Goal: Task Accomplishment & Management: Use online tool/utility

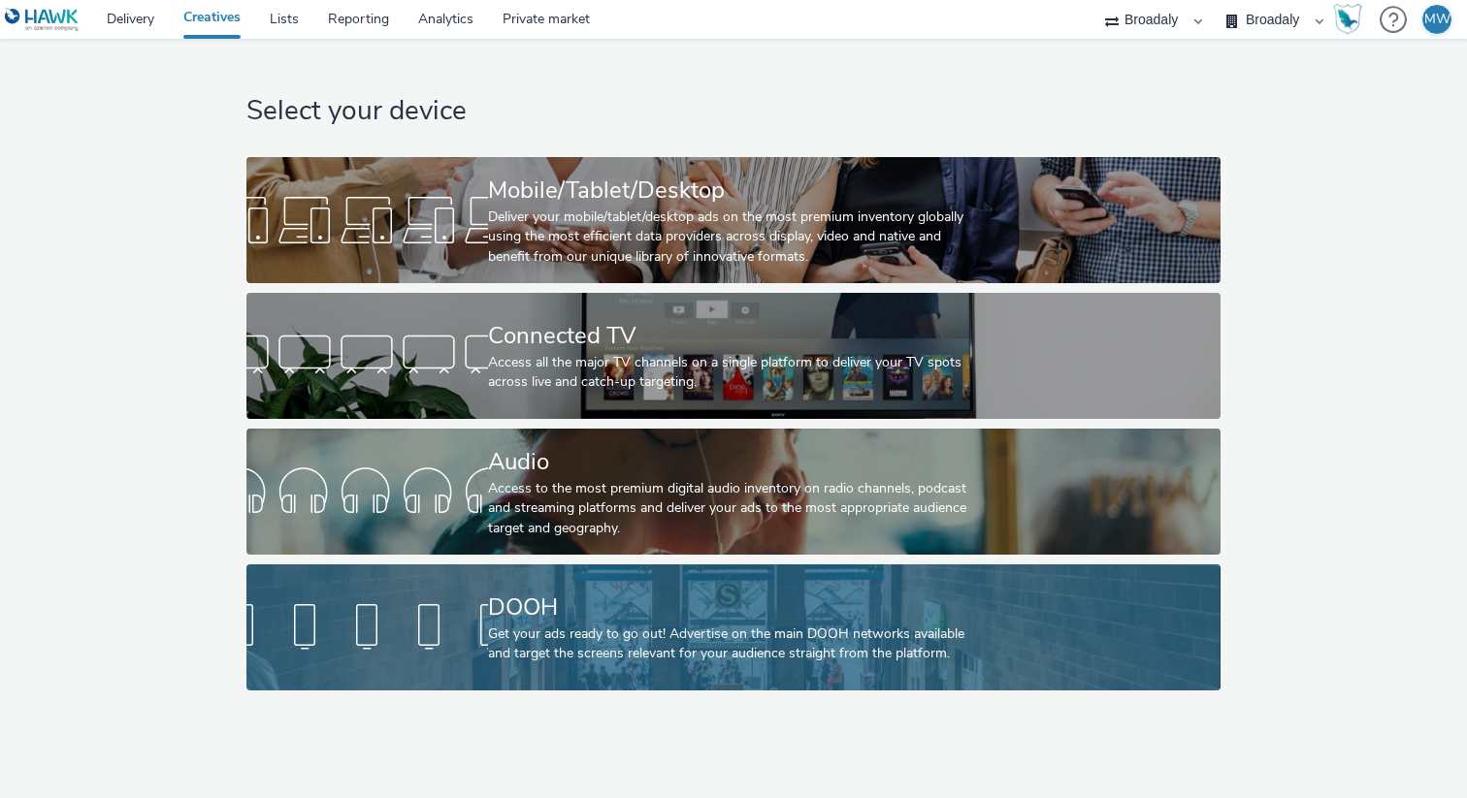
click at [647, 651] on div "Get your ads ready to go out! Advertise on the main DOOH networks available and…" at bounding box center [729, 645] width 483 height 40
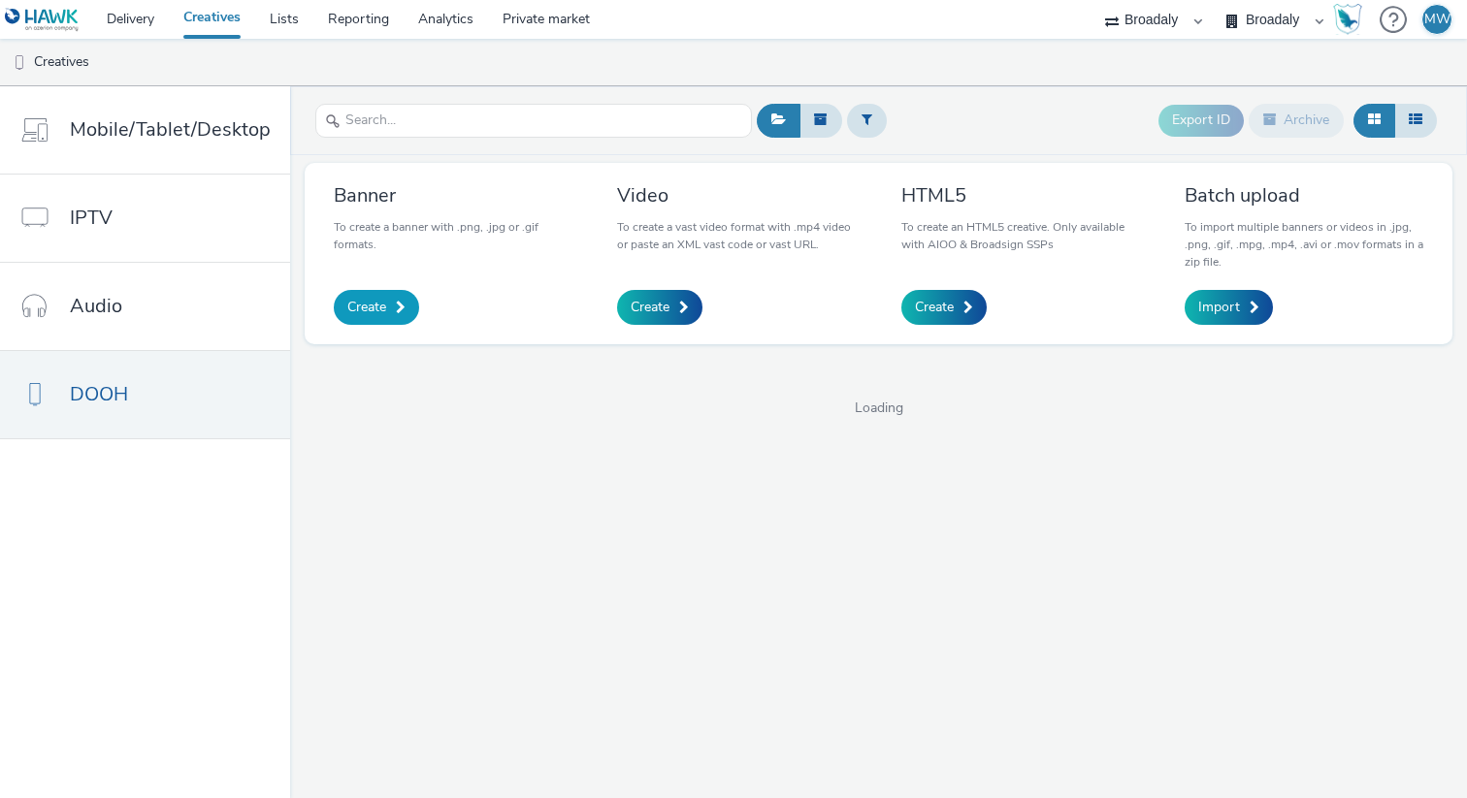
click at [381, 319] on link "Create" at bounding box center [376, 307] width 85 height 35
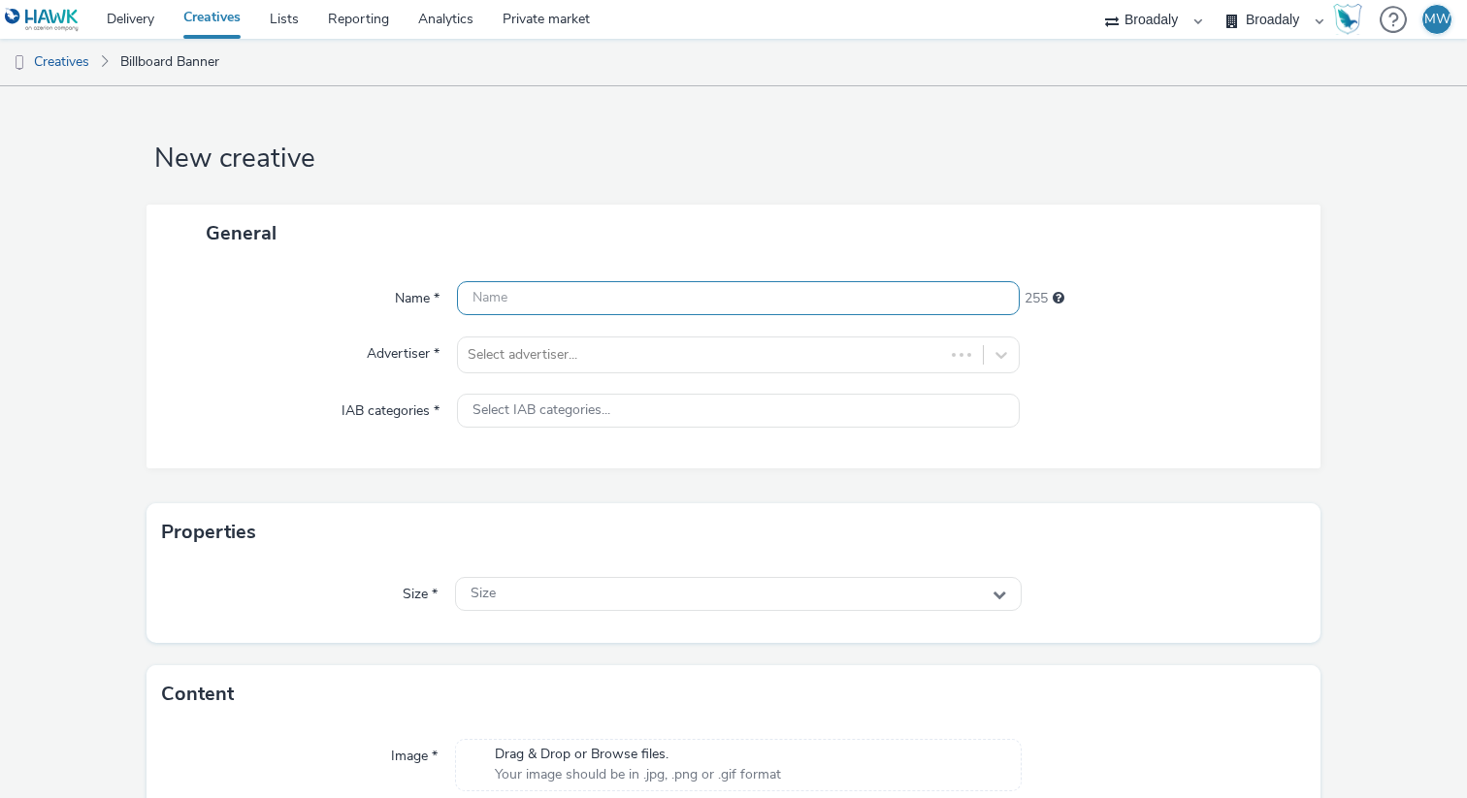
click at [613, 300] on input "text" at bounding box center [738, 298] width 563 height 34
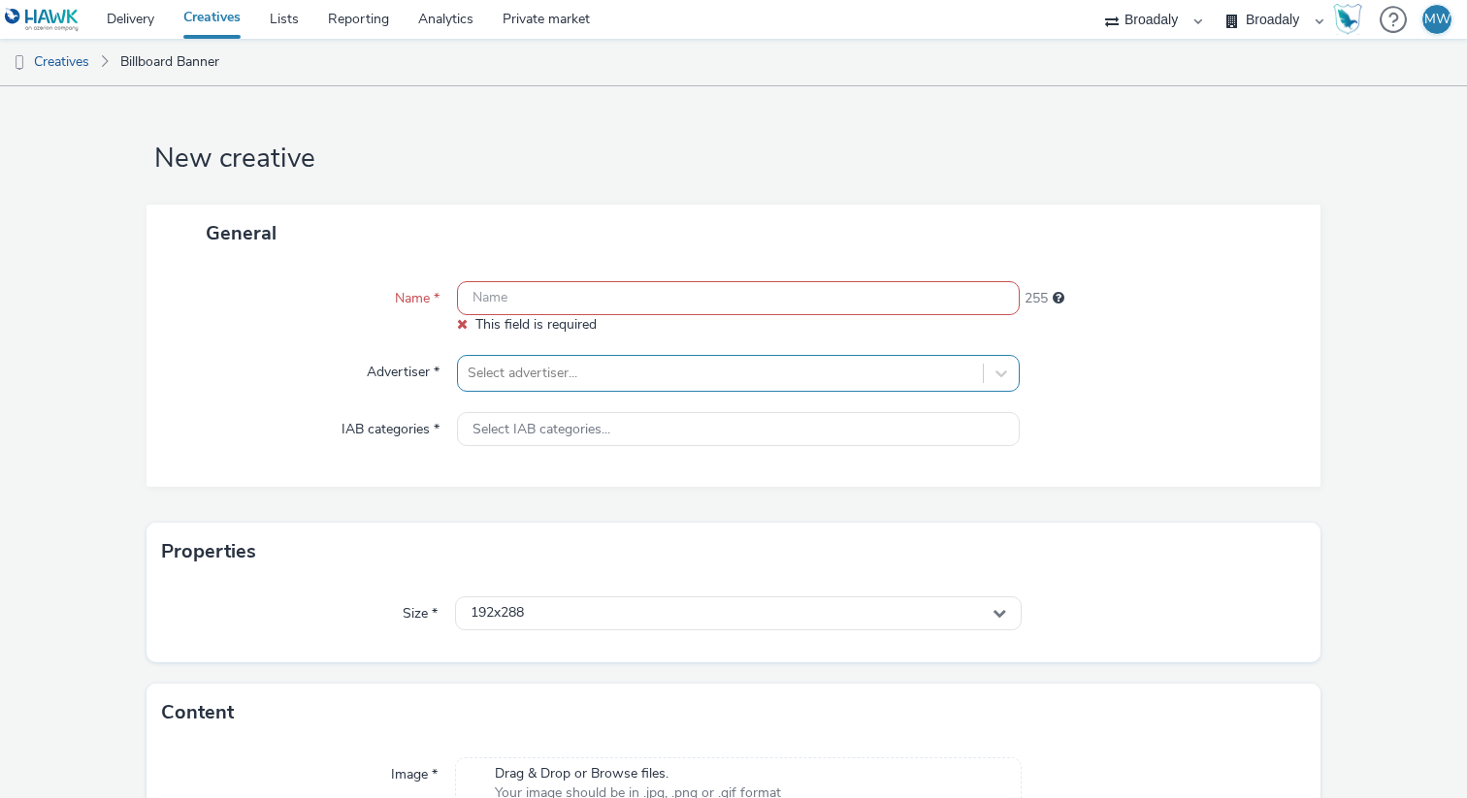
paste input "FCUSGS_Union_4320x1920_CTA"
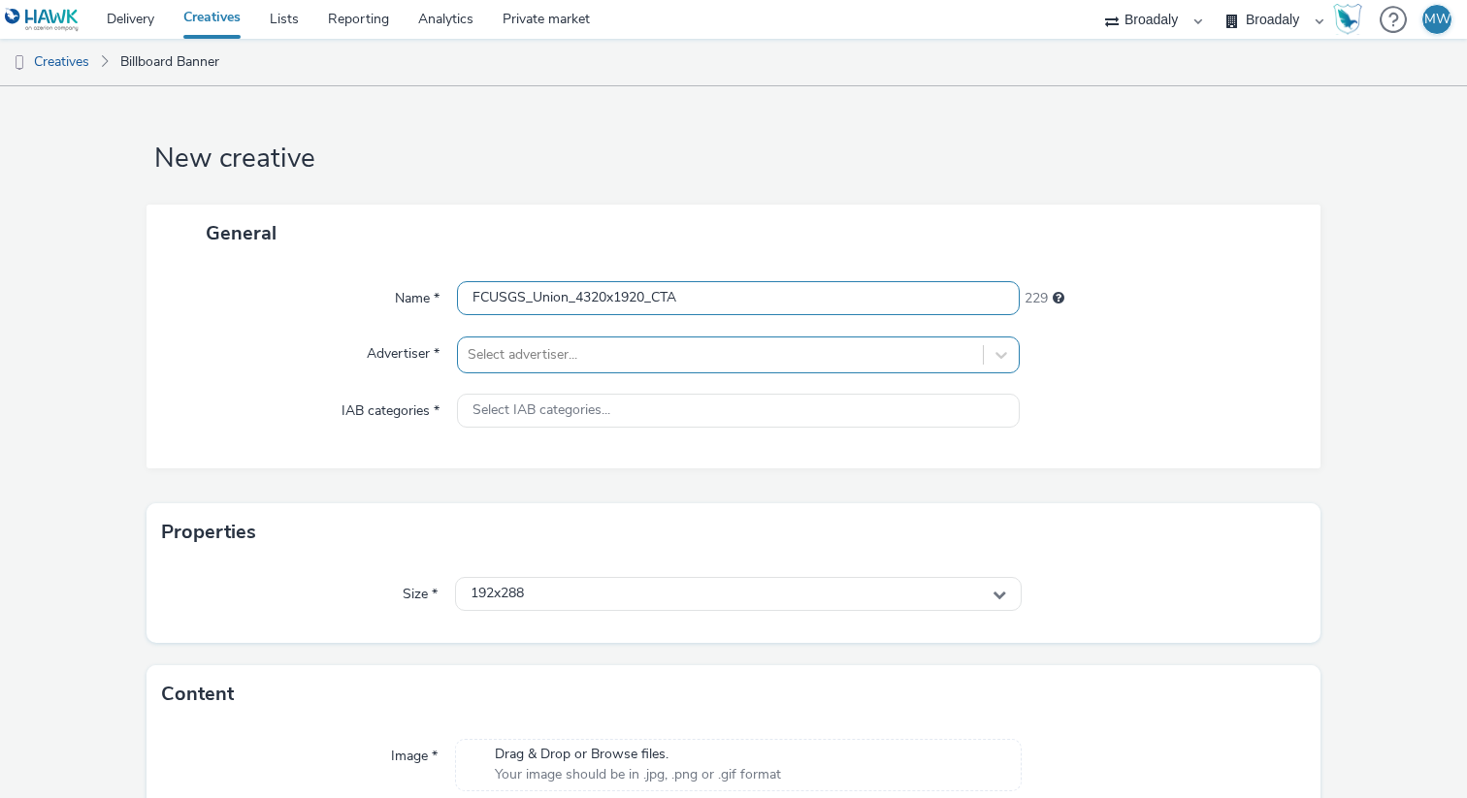
type input "FCUSGS_Union_4320x1920_CTA"
click at [547, 371] on div "Select advertiser..." at bounding box center [738, 355] width 563 height 37
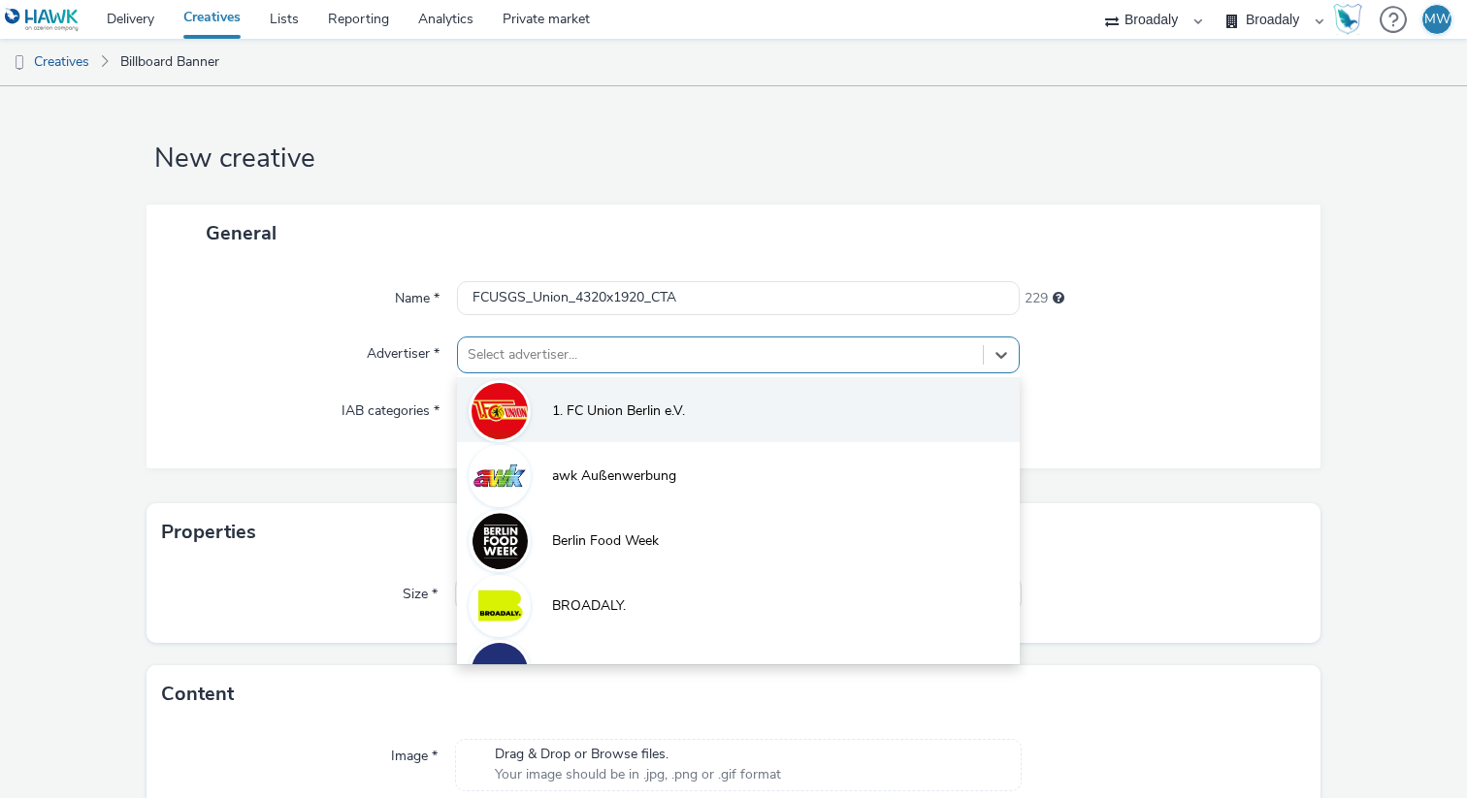
click at [566, 413] on span "1. FC Union Berlin e.V." at bounding box center [618, 411] width 133 height 19
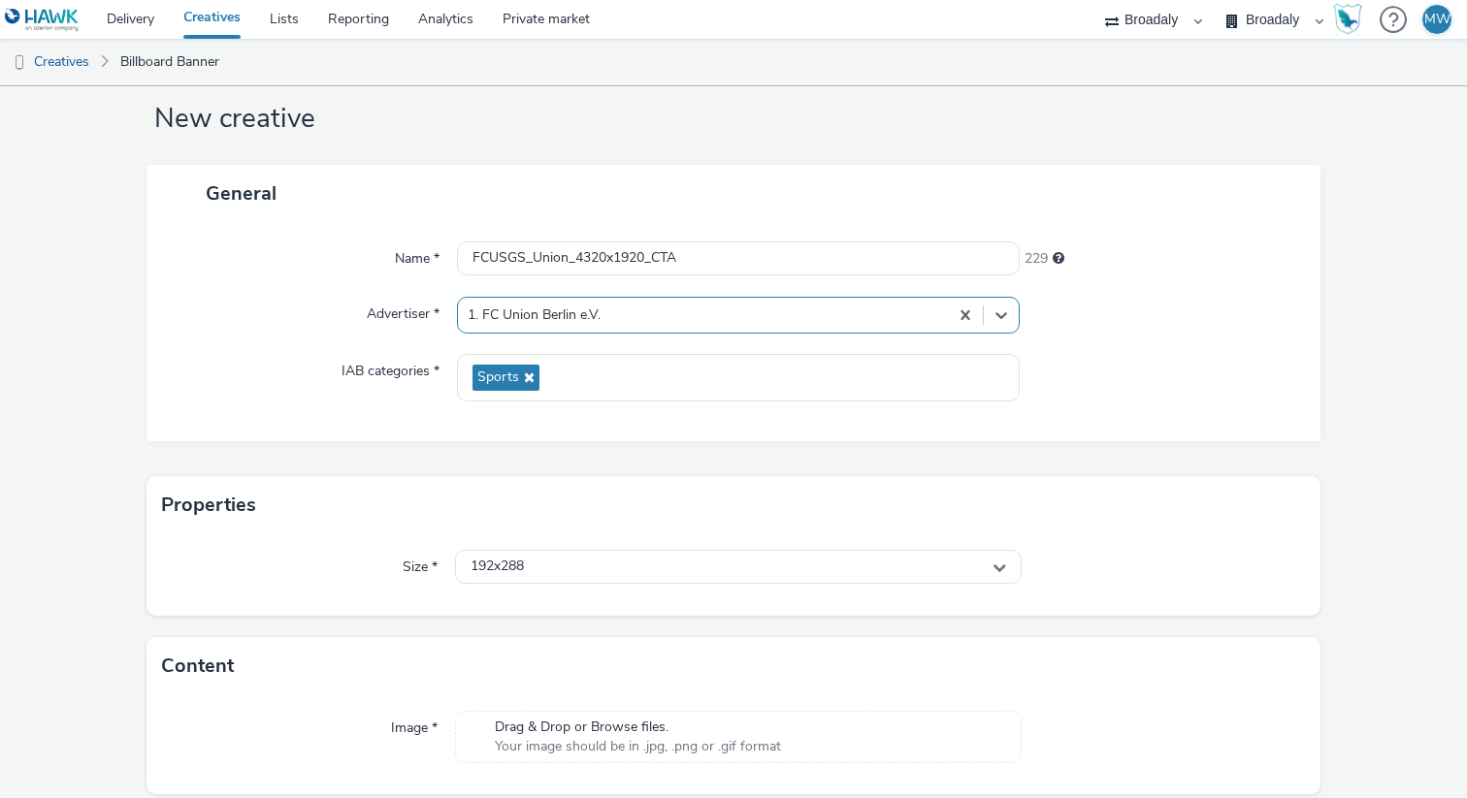
scroll to position [53, 0]
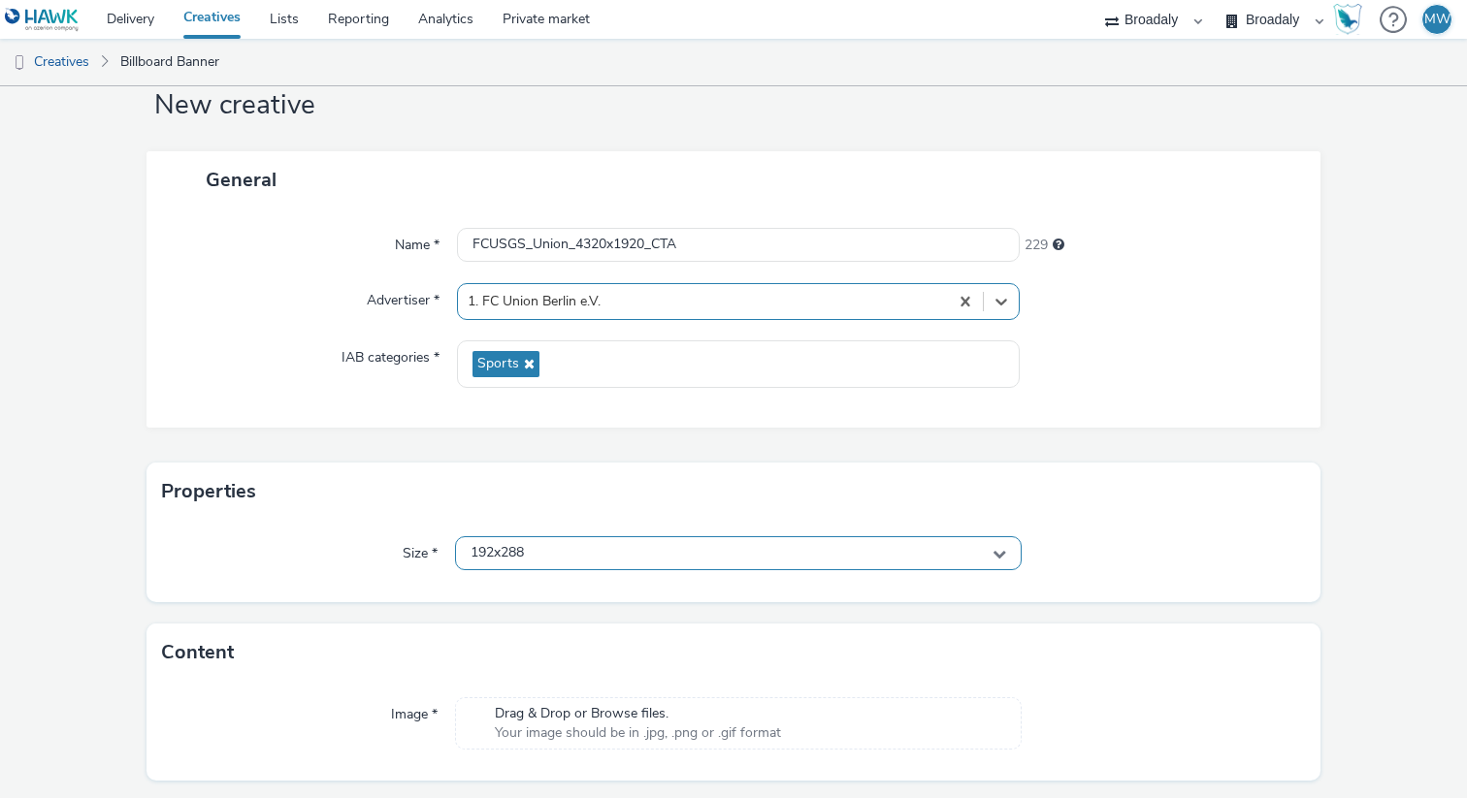
click at [714, 562] on div "192x288" at bounding box center [738, 553] width 566 height 34
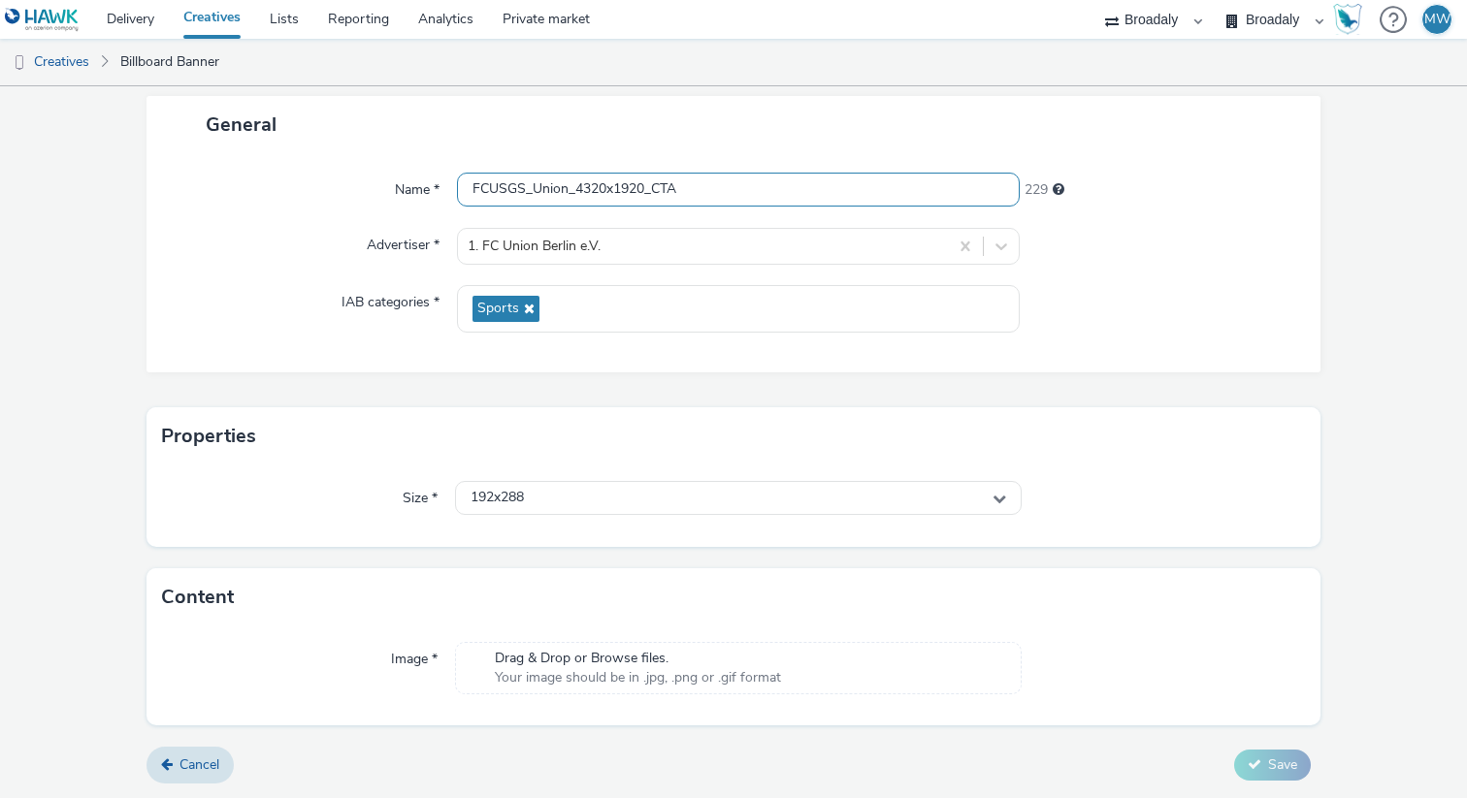
scroll to position [0, 0]
drag, startPoint x: 648, startPoint y: 185, endPoint x: 576, endPoint y: 193, distance: 72.2
click at [576, 193] on input "FCUSGS_Union_4320x1920_CTA" at bounding box center [738, 190] width 563 height 34
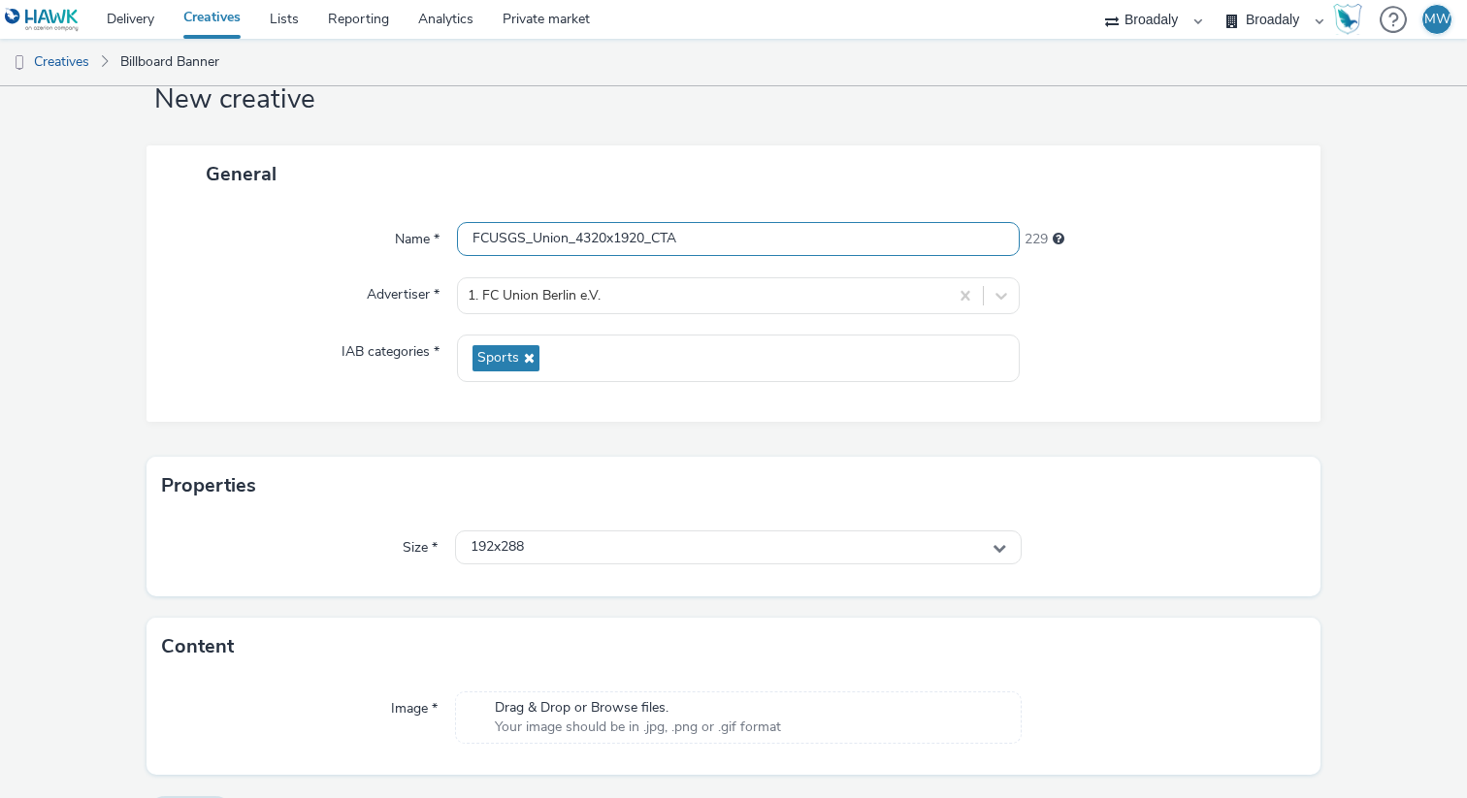
scroll to position [68, 0]
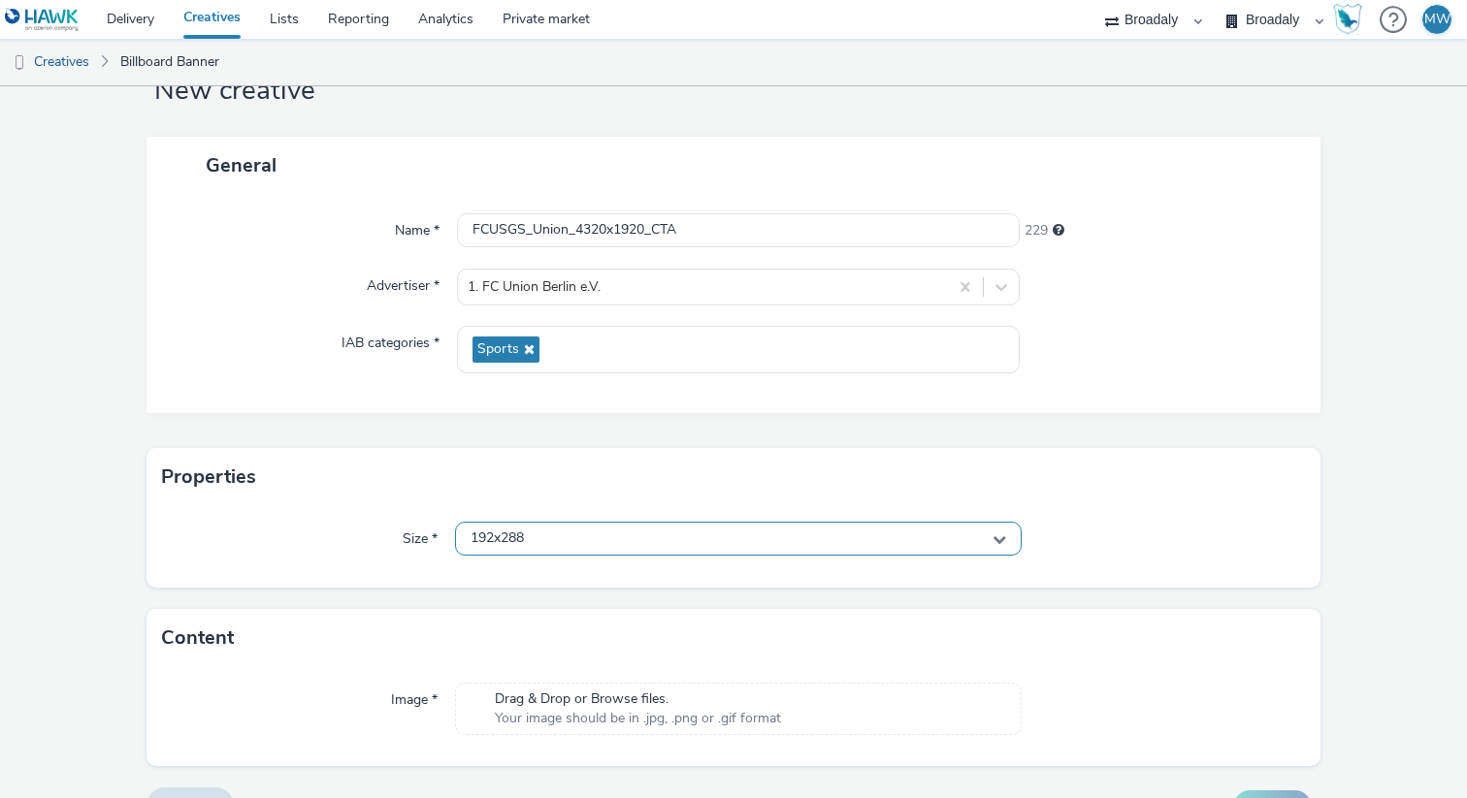
click at [582, 539] on div "192x288" at bounding box center [738, 539] width 566 height 34
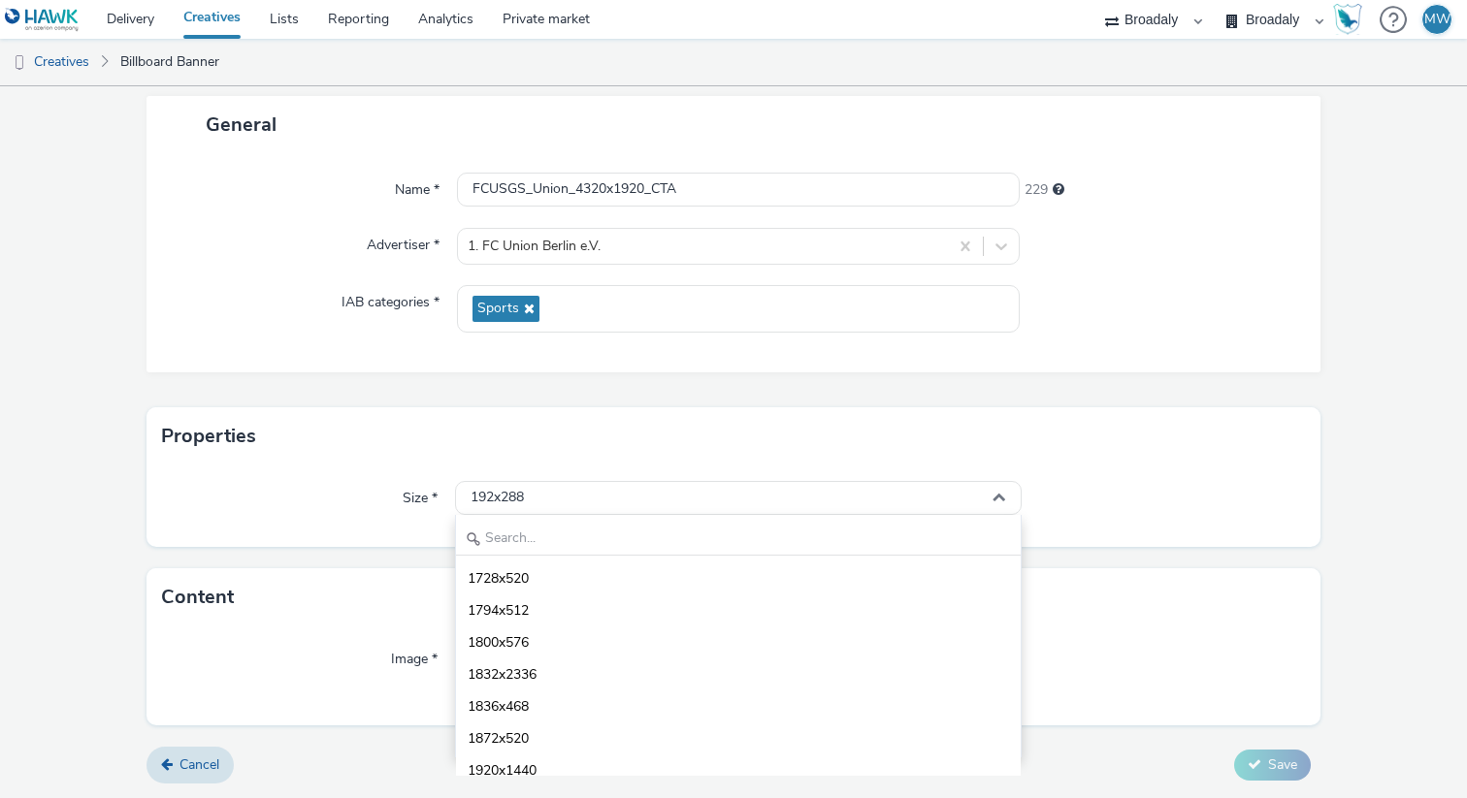
scroll to position [7020, 0]
click at [140, 322] on form "New creative General Name * FCUSGS_Union_4320x1920_CTA 229 Advertiser * 1. FC U…" at bounding box center [733, 388] width 1467 height 821
